Goal: Navigation & Orientation: Understand site structure

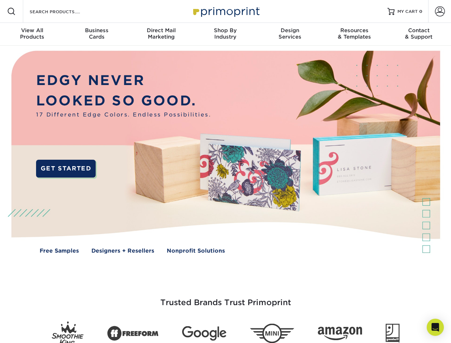
click at [225, 171] on img at bounding box center [225, 157] width 446 height 223
click at [11, 11] on span at bounding box center [11, 11] width 9 height 9
click at [439, 11] on span at bounding box center [440, 11] width 10 height 10
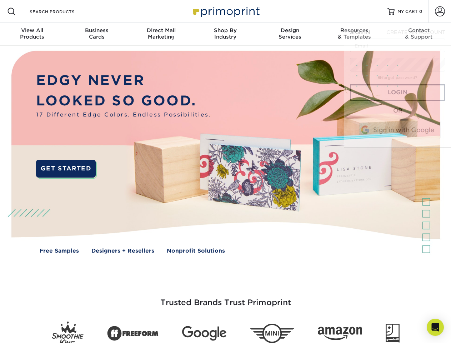
click at [32, 34] on div "View All Products" at bounding box center [32, 33] width 64 height 13
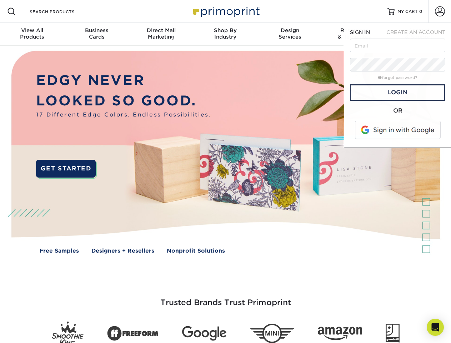
click at [96, 34] on div "Business Cards" at bounding box center [96, 33] width 64 height 13
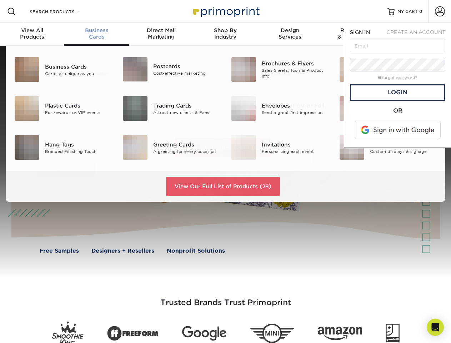
click at [161, 34] on div "Direct Mail Marketing" at bounding box center [161, 33] width 64 height 13
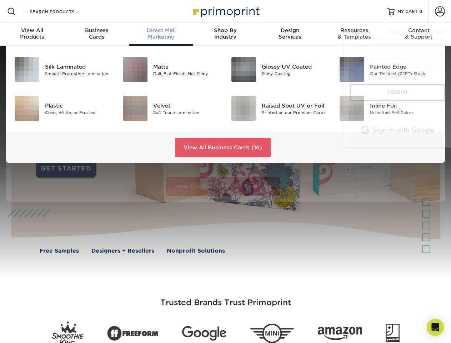
click at [225, 34] on div "Shop By Industry" at bounding box center [225, 33] width 64 height 13
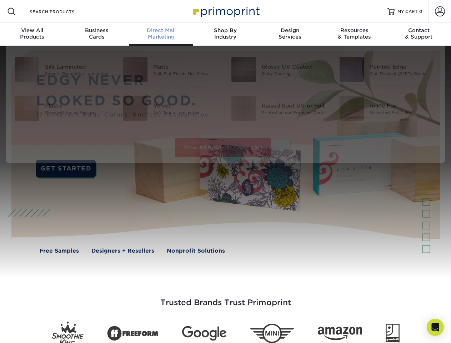
click at [290, 34] on div "Design Services" at bounding box center [290, 33] width 64 height 13
click at [354, 34] on span "SIGN IN" at bounding box center [360, 32] width 20 height 6
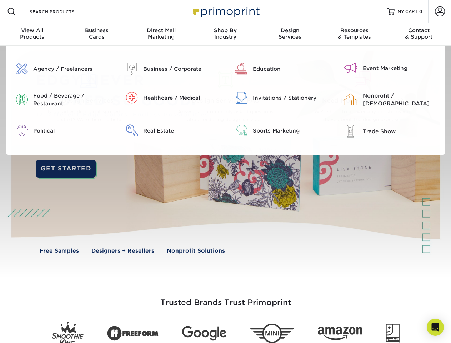
click at [419, 34] on div "Contact & Support" at bounding box center [419, 33] width 64 height 13
